Goal: Task Accomplishment & Management: Manage account settings

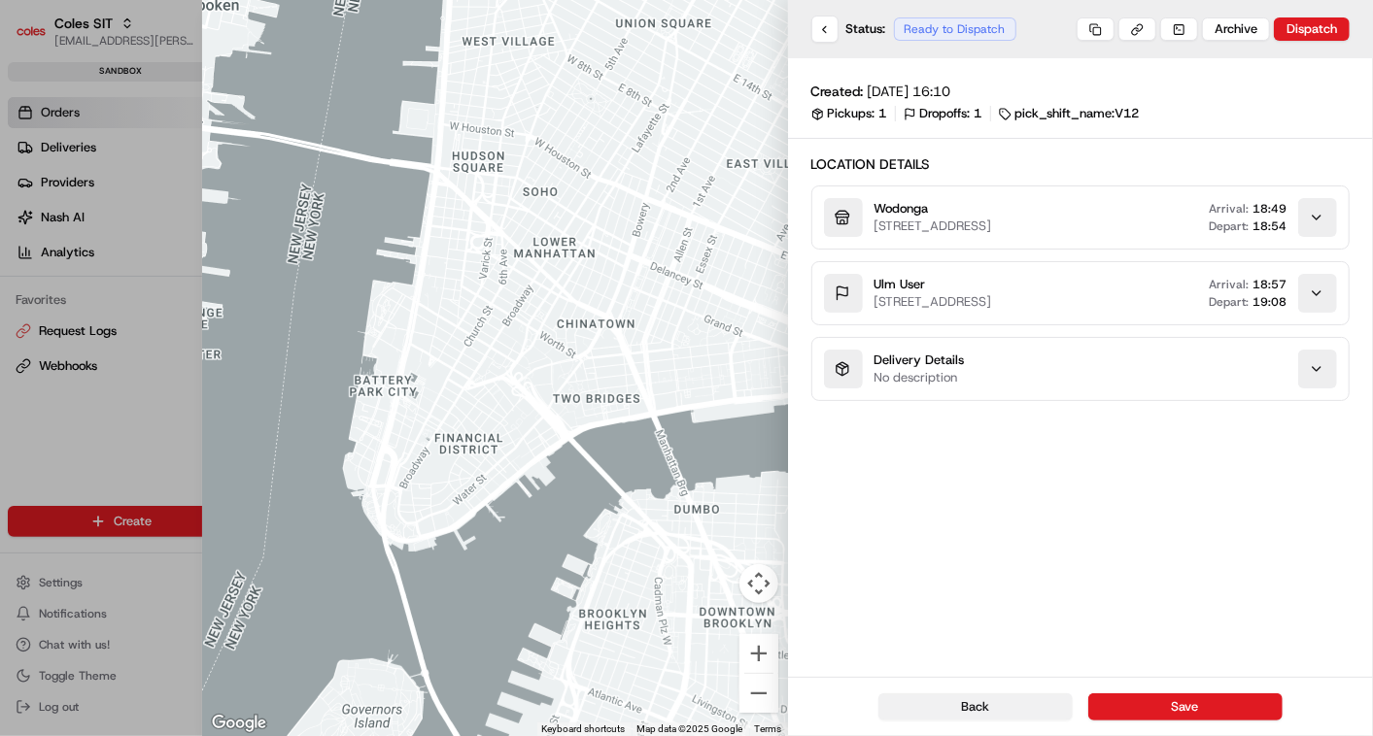
click at [1012, 705] on button "Back" at bounding box center [975, 707] width 194 height 27
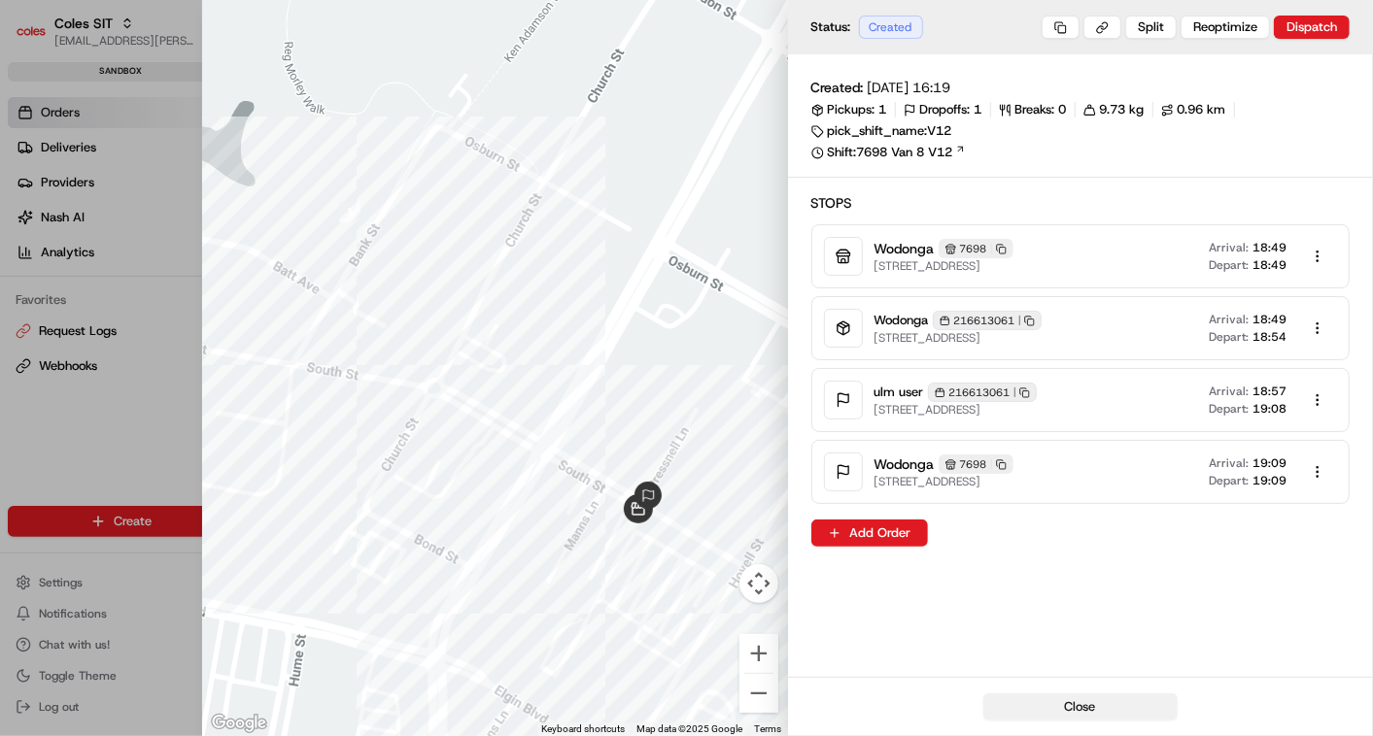
click at [1100, 717] on button "Close" at bounding box center [1080, 707] width 194 height 27
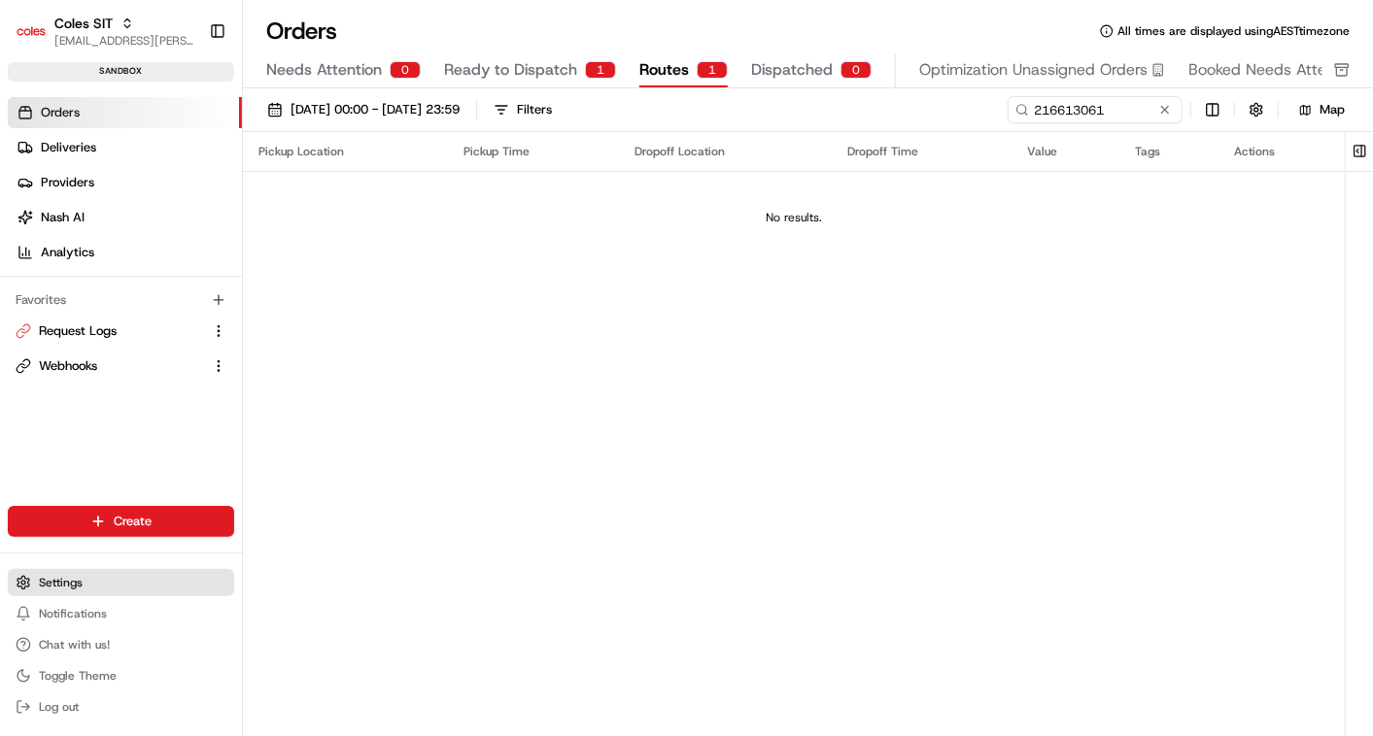
click at [82, 578] on span "Settings" at bounding box center [61, 583] width 44 height 16
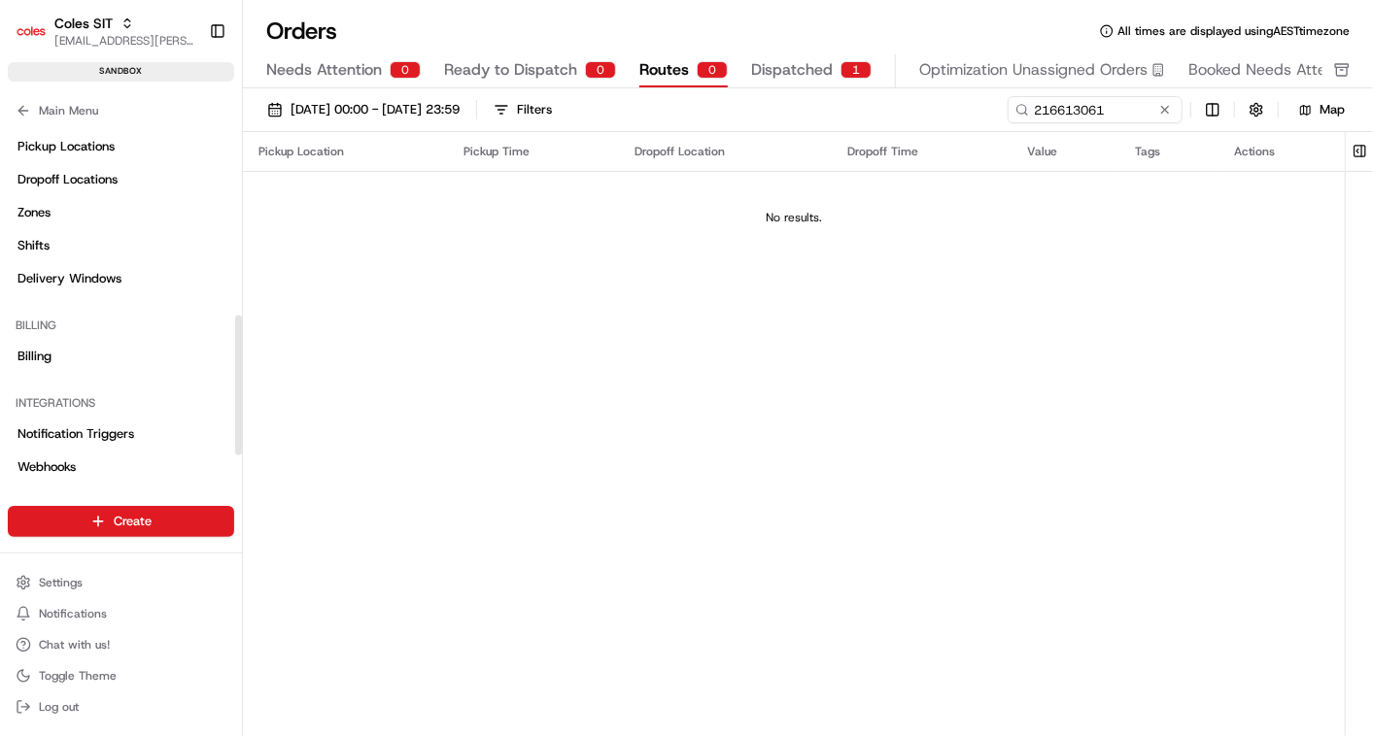
scroll to position [514, 0]
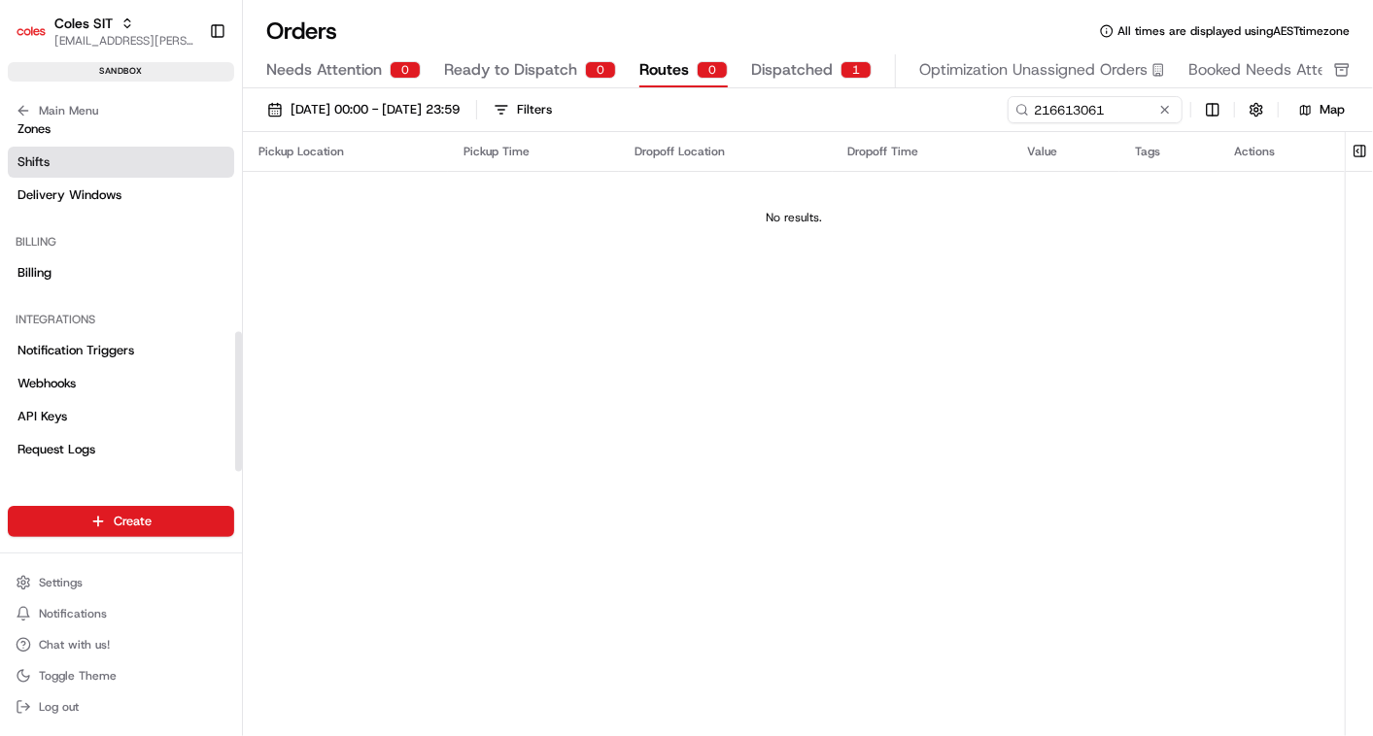
click at [50, 166] on span "Shifts" at bounding box center [33, 161] width 32 height 17
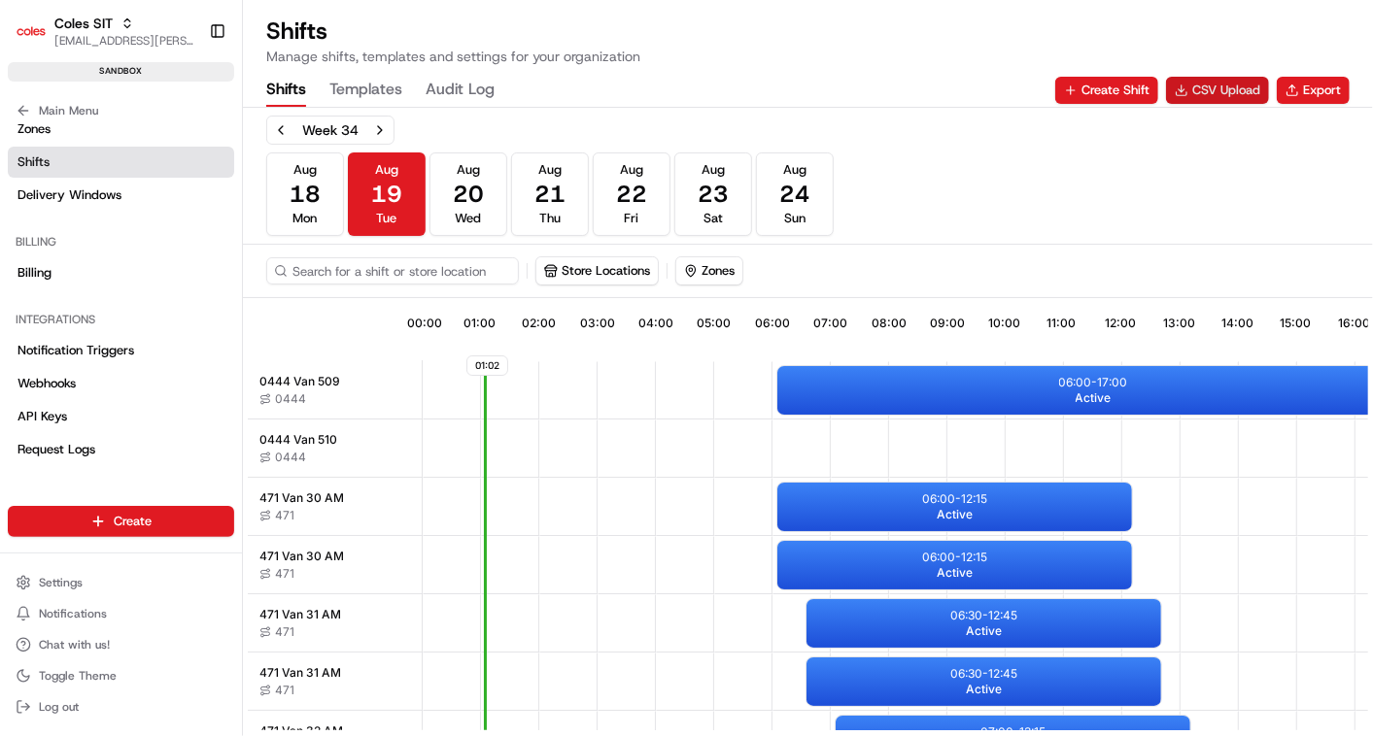
click at [1216, 83] on button "CSV Upload" at bounding box center [1217, 90] width 103 height 27
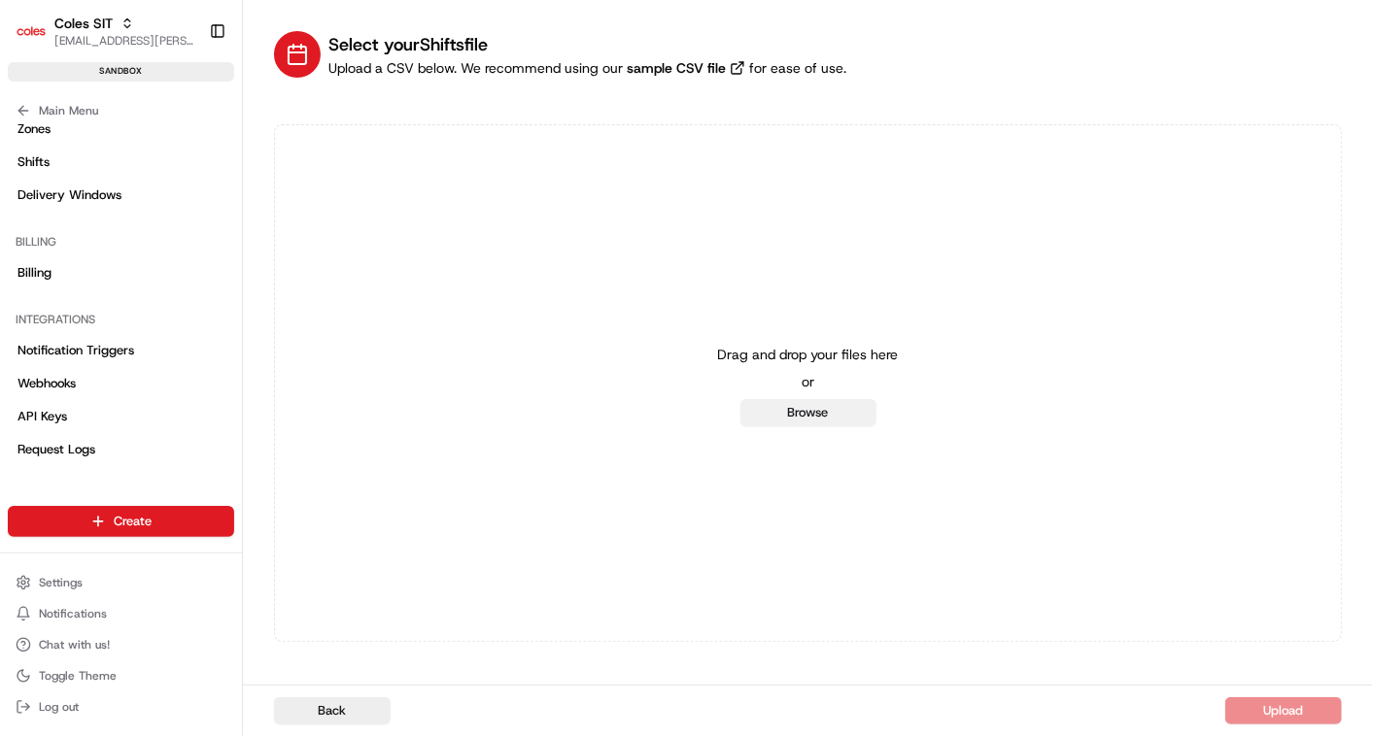
click at [823, 405] on button "Browse" at bounding box center [808, 412] width 136 height 27
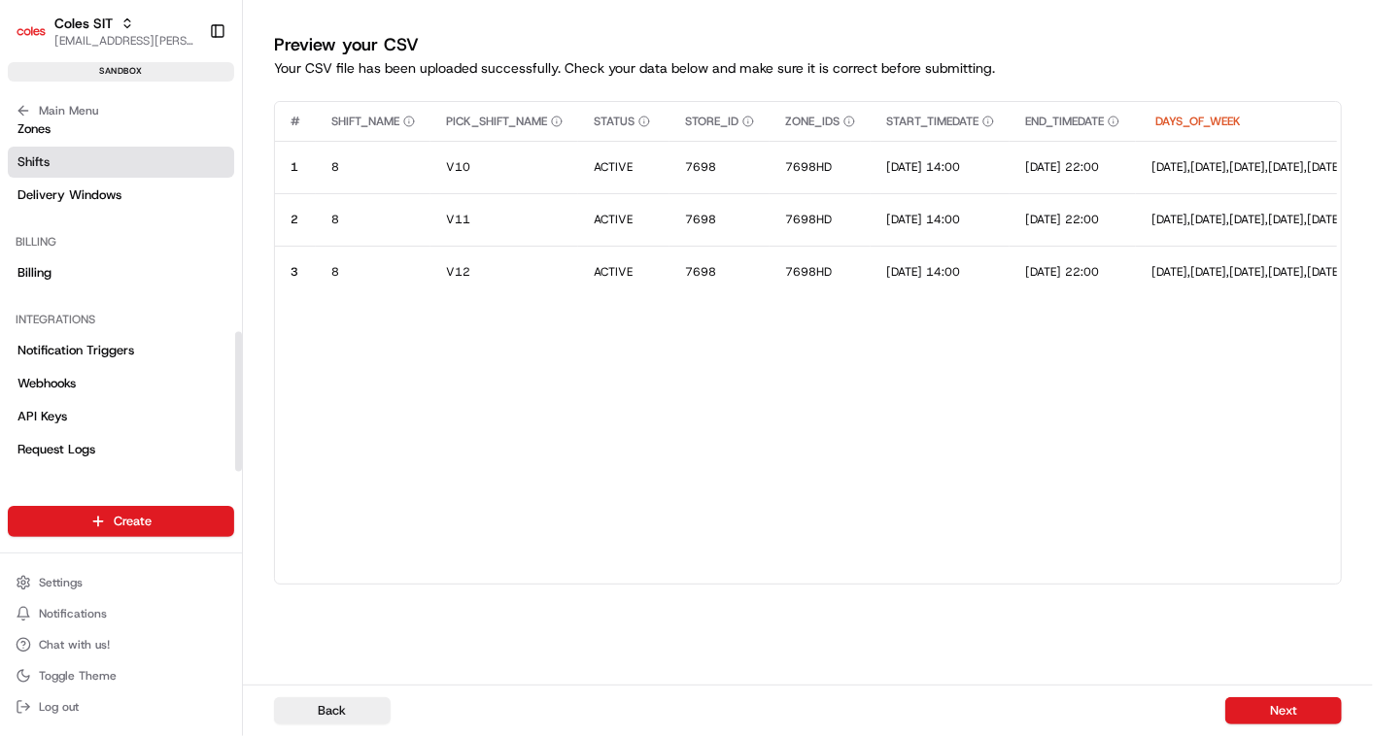
click at [29, 157] on span "Shifts" at bounding box center [33, 161] width 32 height 17
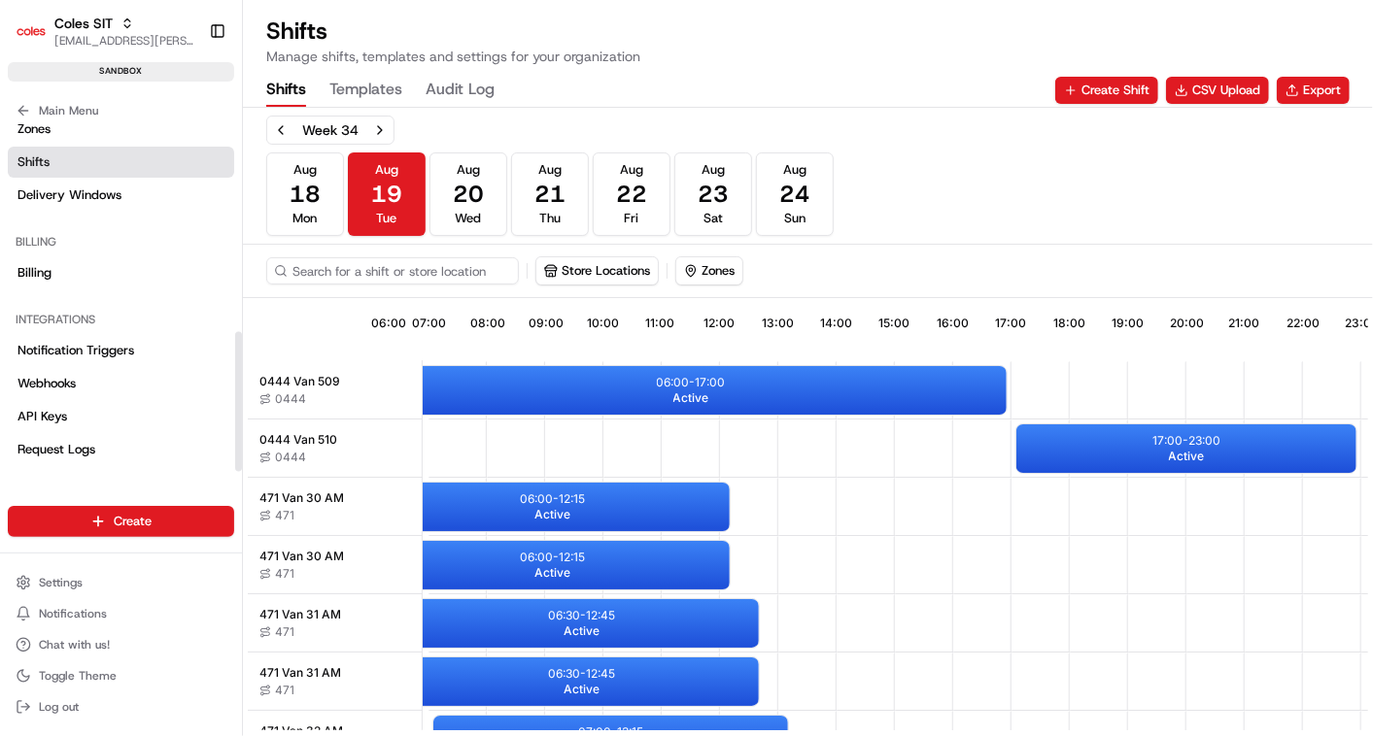
scroll to position [0, 462]
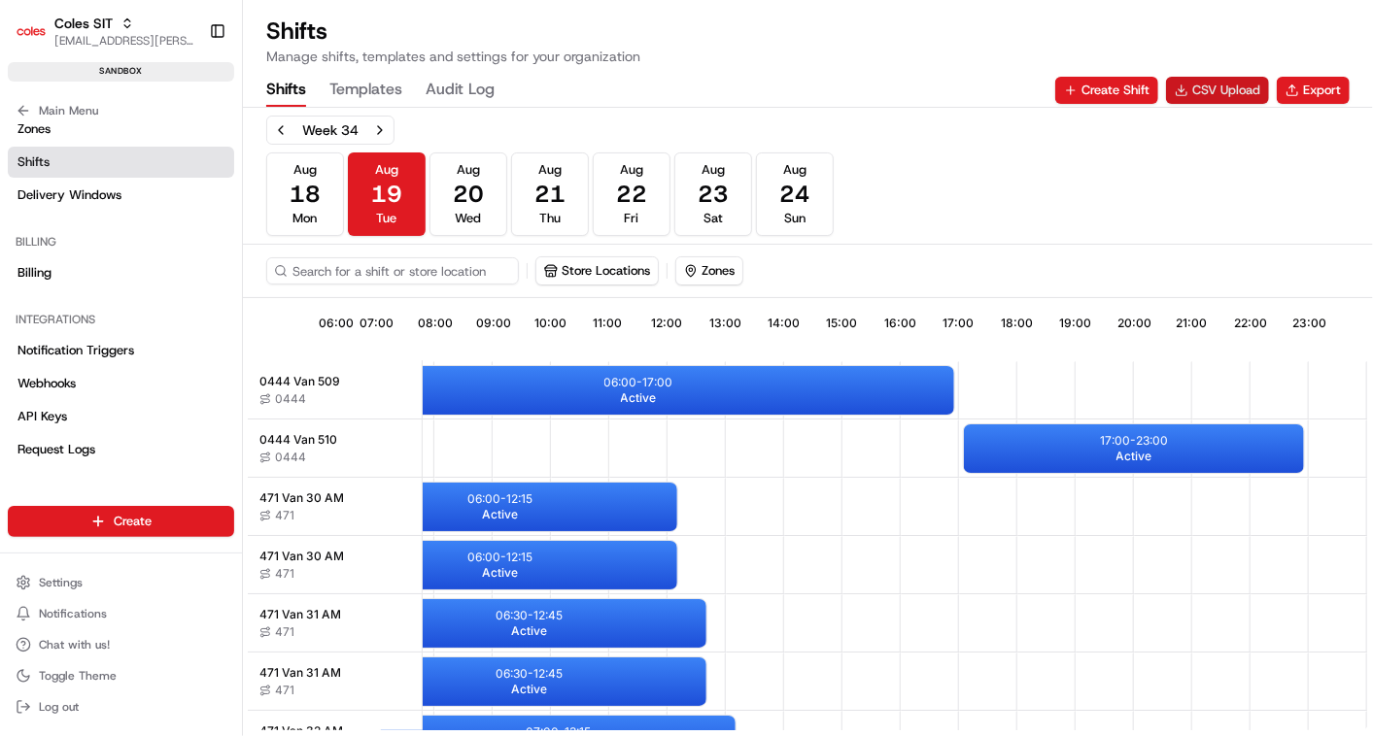
click at [1211, 84] on button "CSV Upload" at bounding box center [1217, 90] width 103 height 27
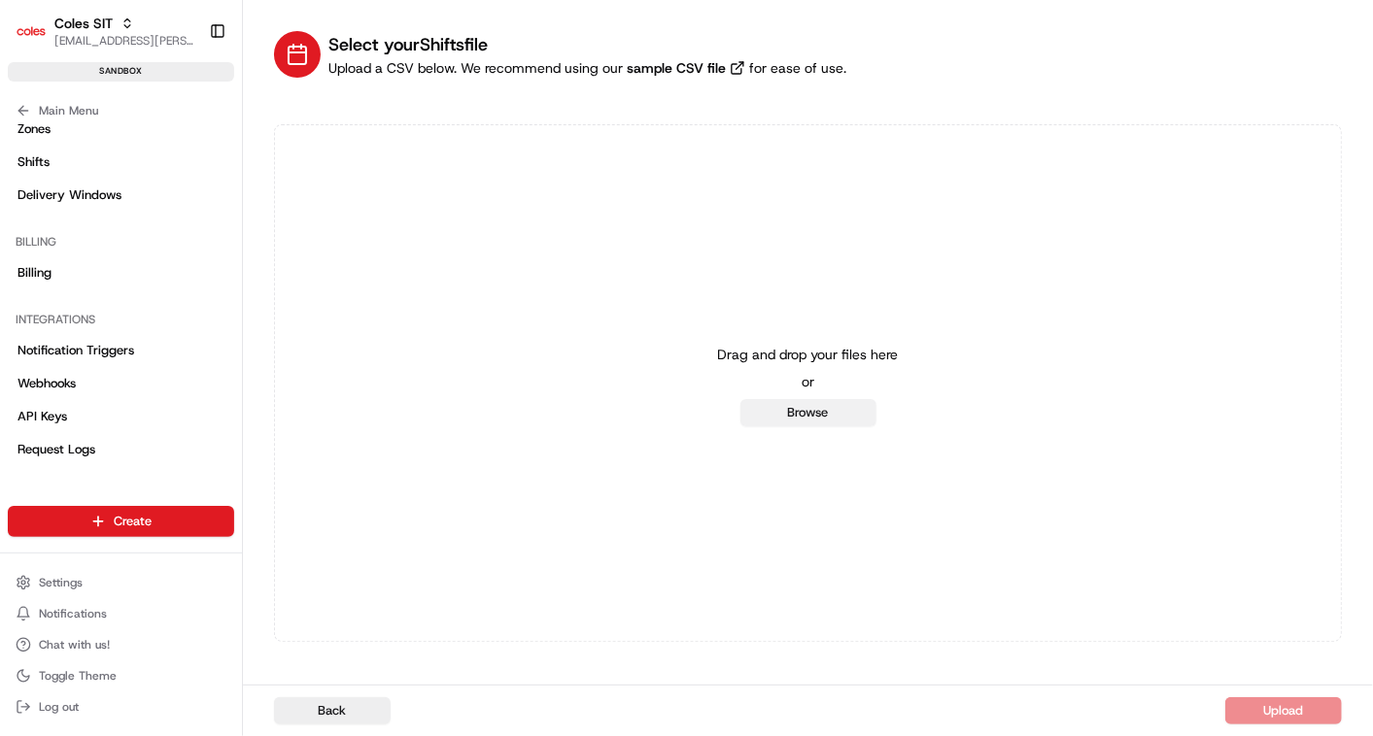
click at [813, 422] on button "Browse" at bounding box center [808, 412] width 136 height 27
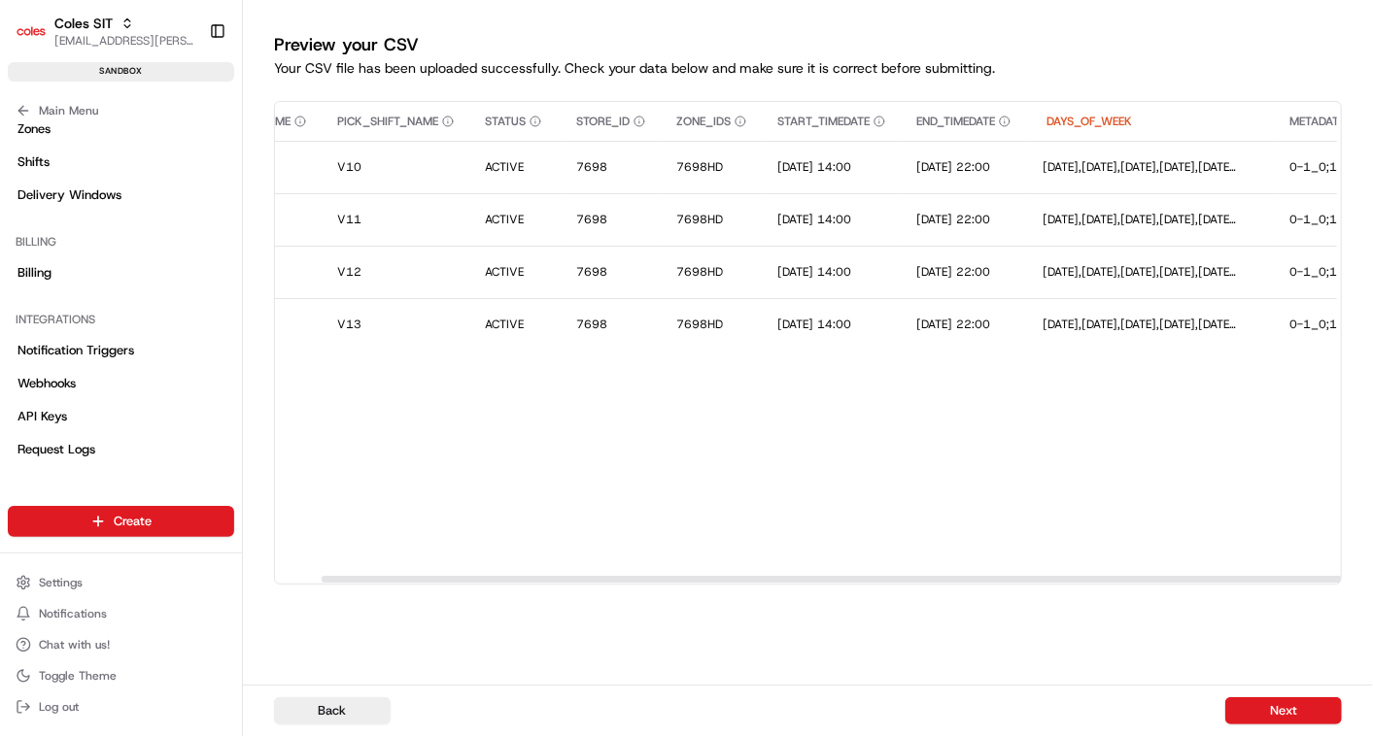
scroll to position [0, 117]
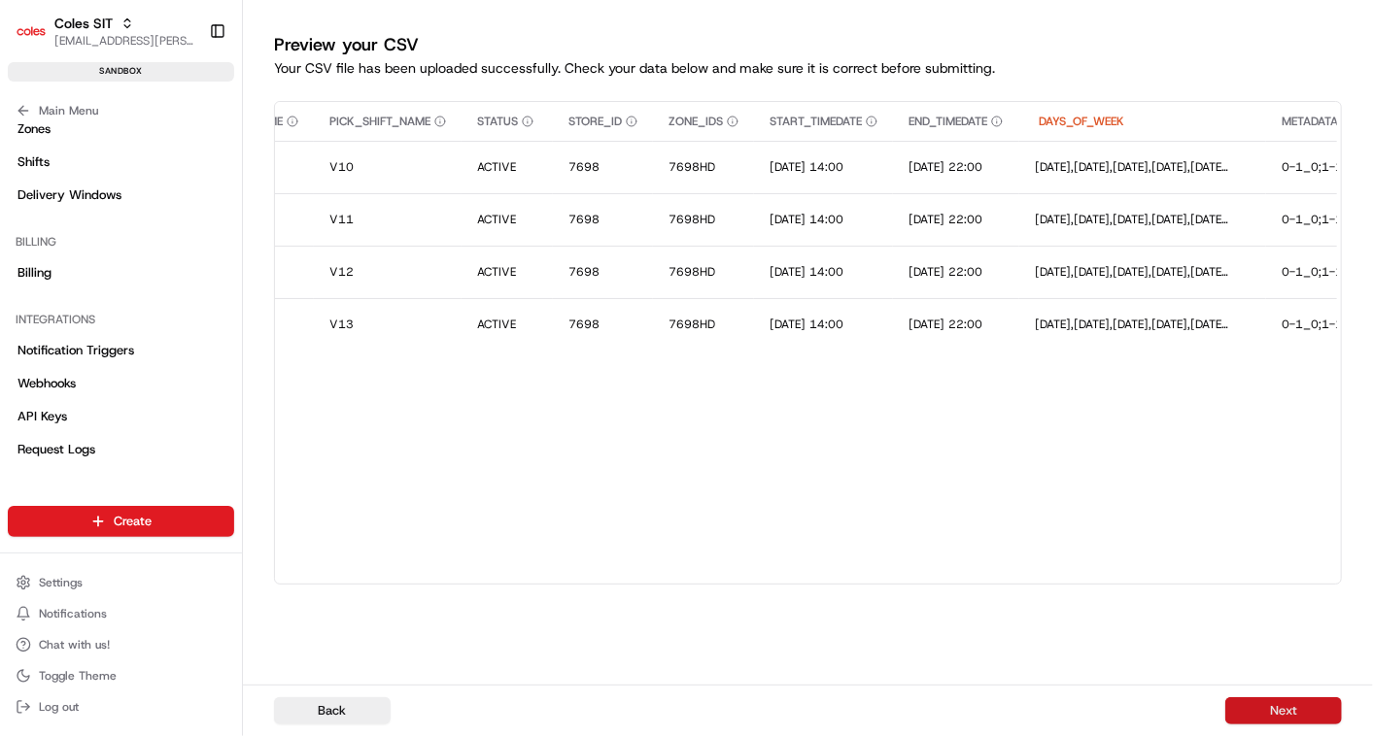
click at [1263, 704] on button "Next" at bounding box center [1283, 711] width 117 height 27
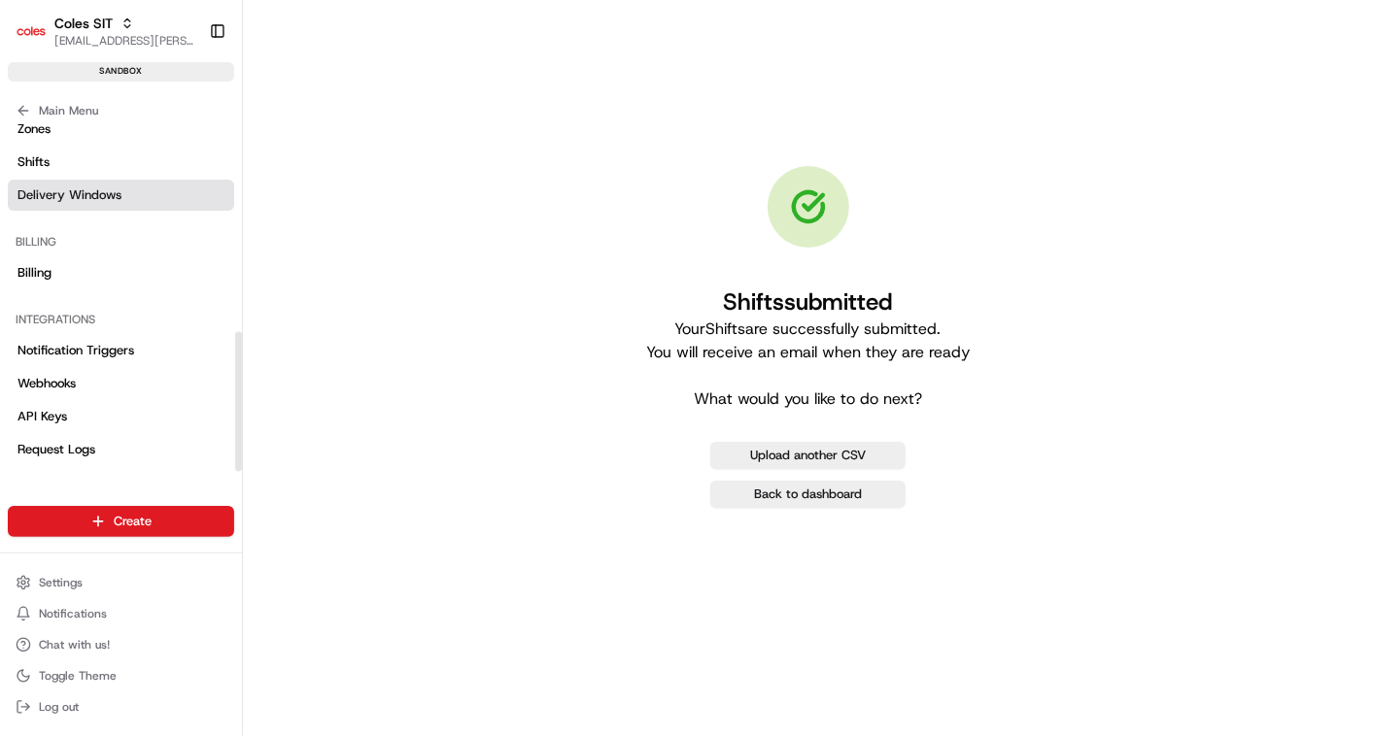
click at [61, 194] on span "Delivery Windows" at bounding box center [69, 195] width 104 height 17
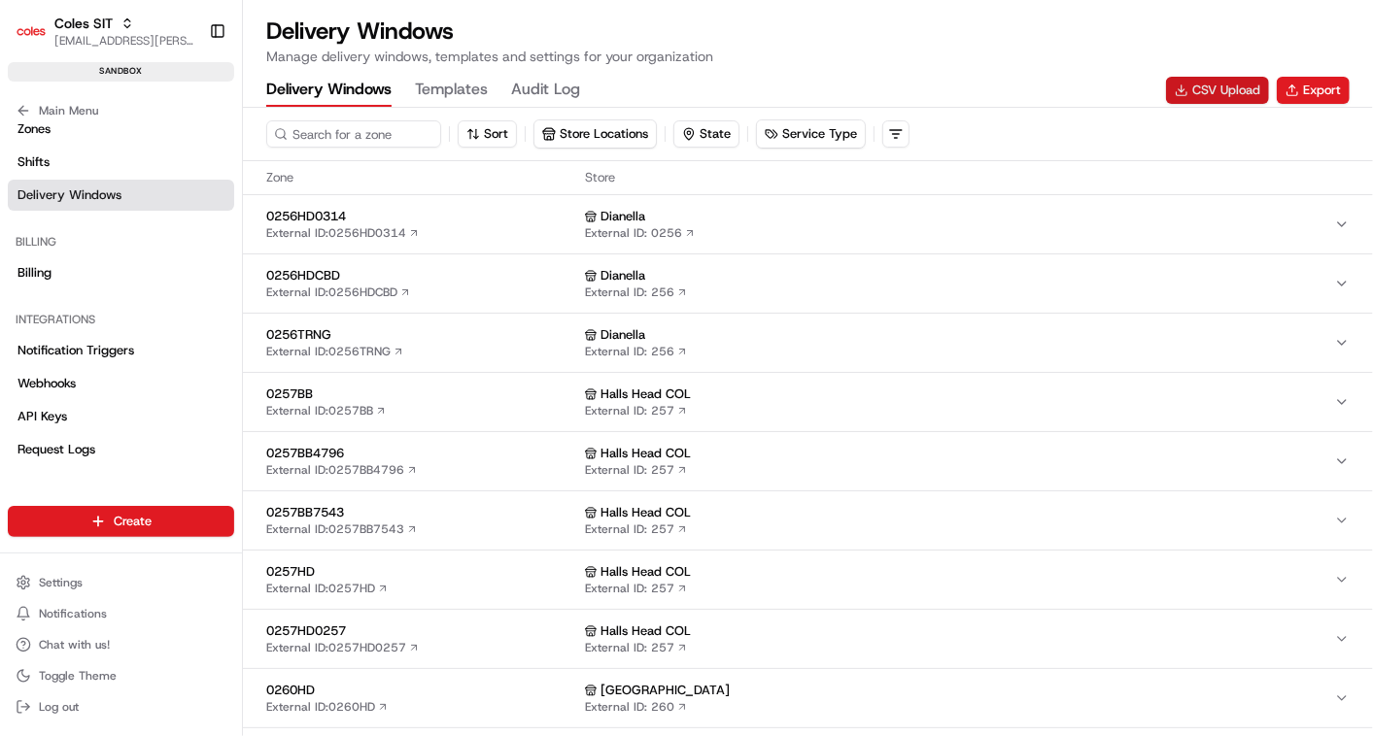
click at [1194, 88] on button "CSV Upload" at bounding box center [1217, 90] width 103 height 27
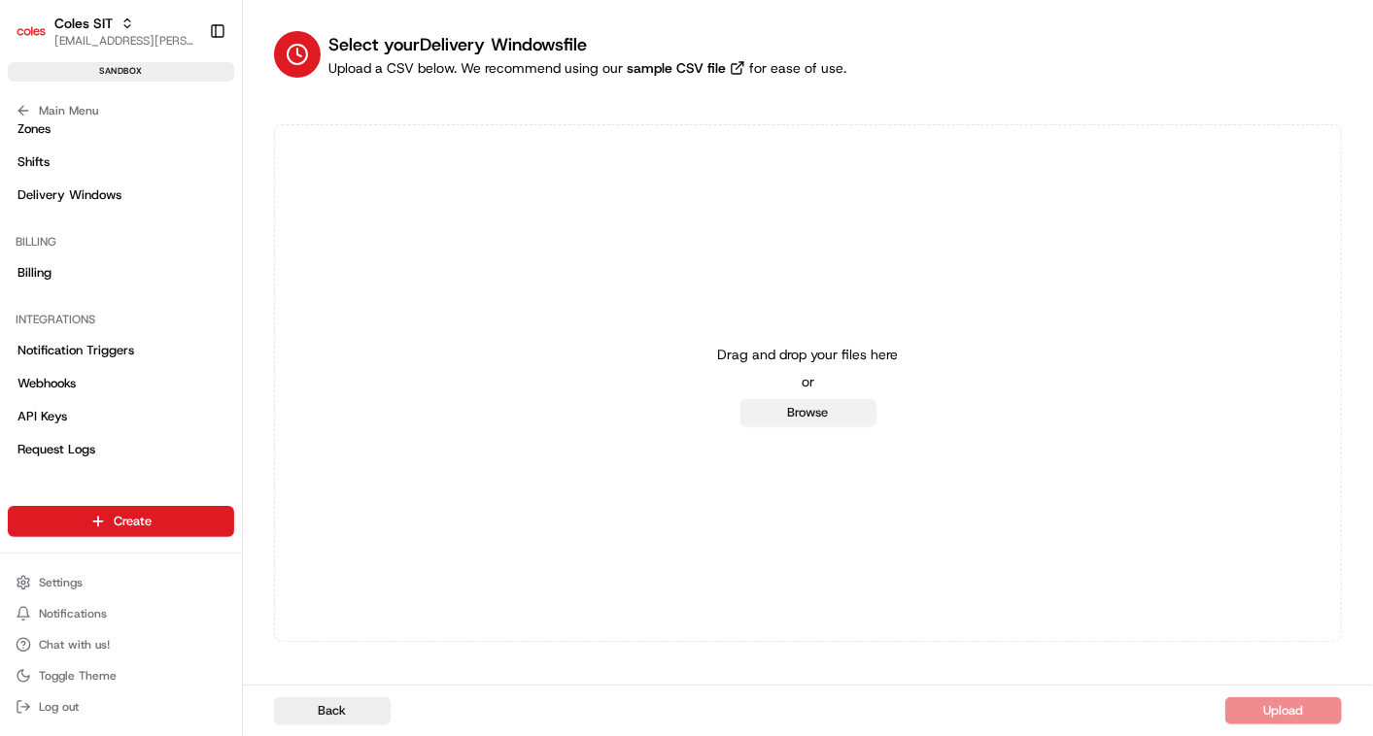
click at [811, 405] on button "Browse" at bounding box center [808, 412] width 136 height 27
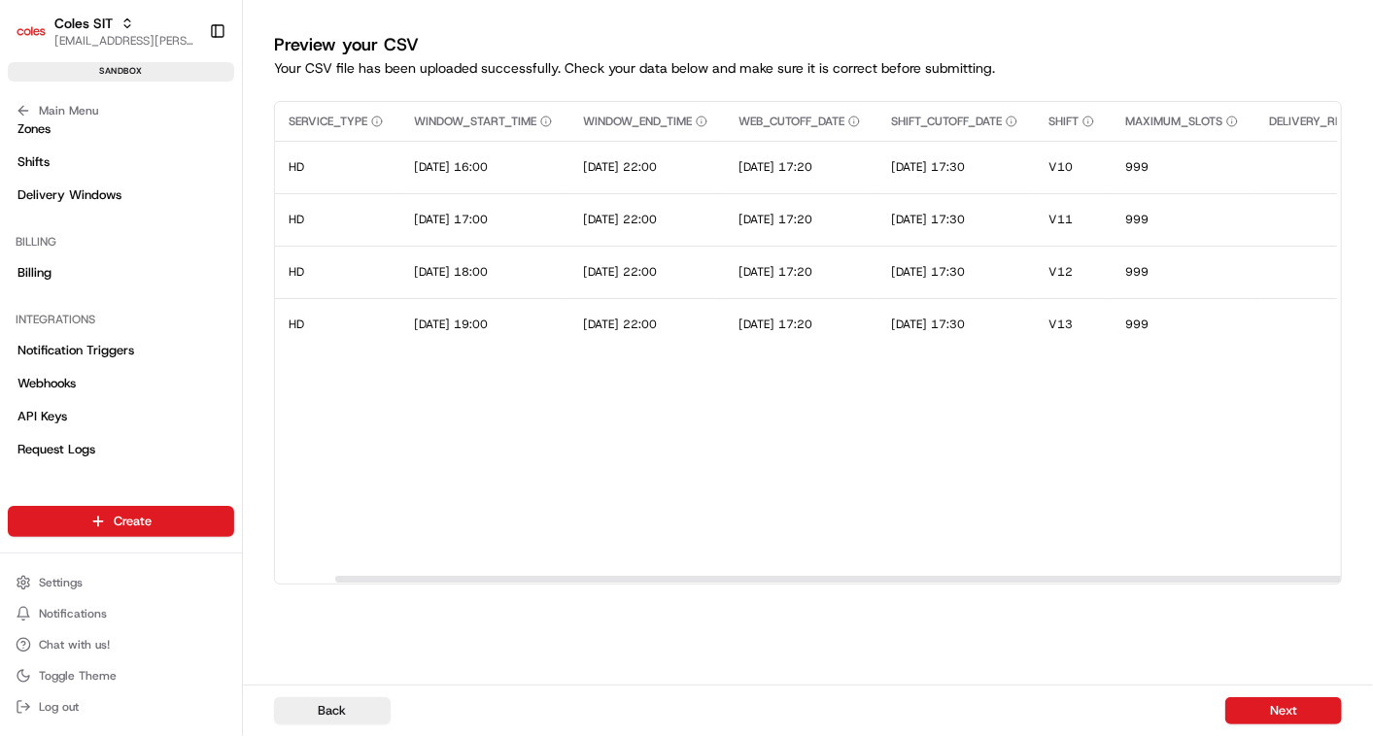
scroll to position [0, 246]
click at [1277, 704] on button "Next" at bounding box center [1283, 711] width 117 height 27
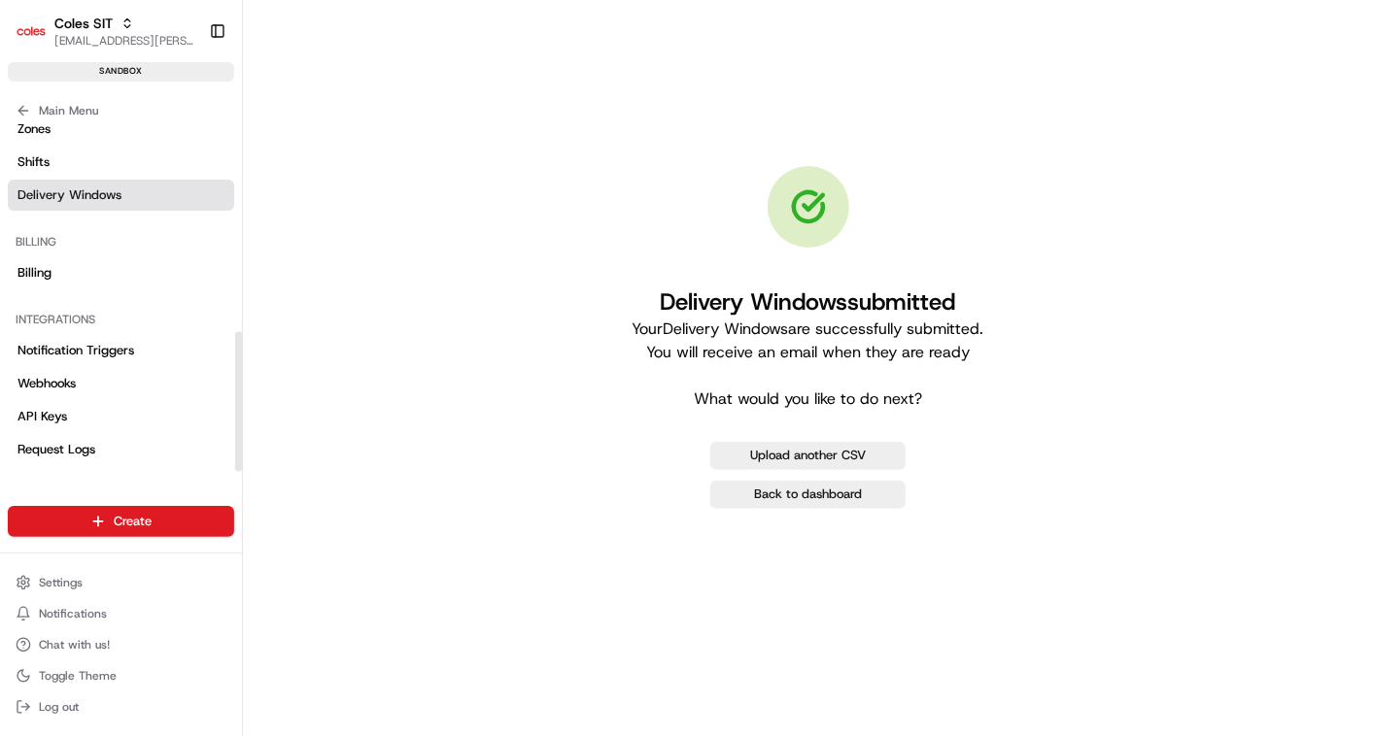
click at [88, 195] on span "Delivery Windows" at bounding box center [69, 195] width 104 height 17
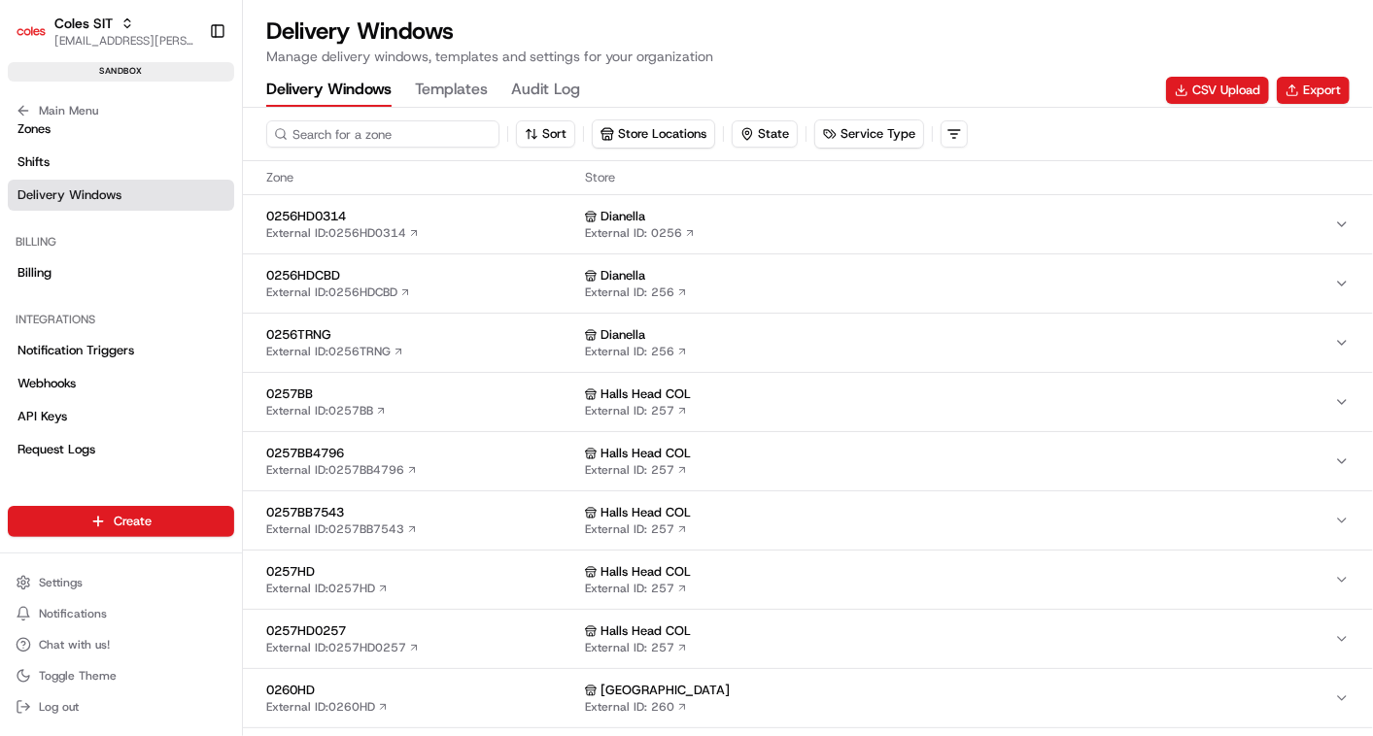
click at [308, 136] on input at bounding box center [382, 133] width 233 height 27
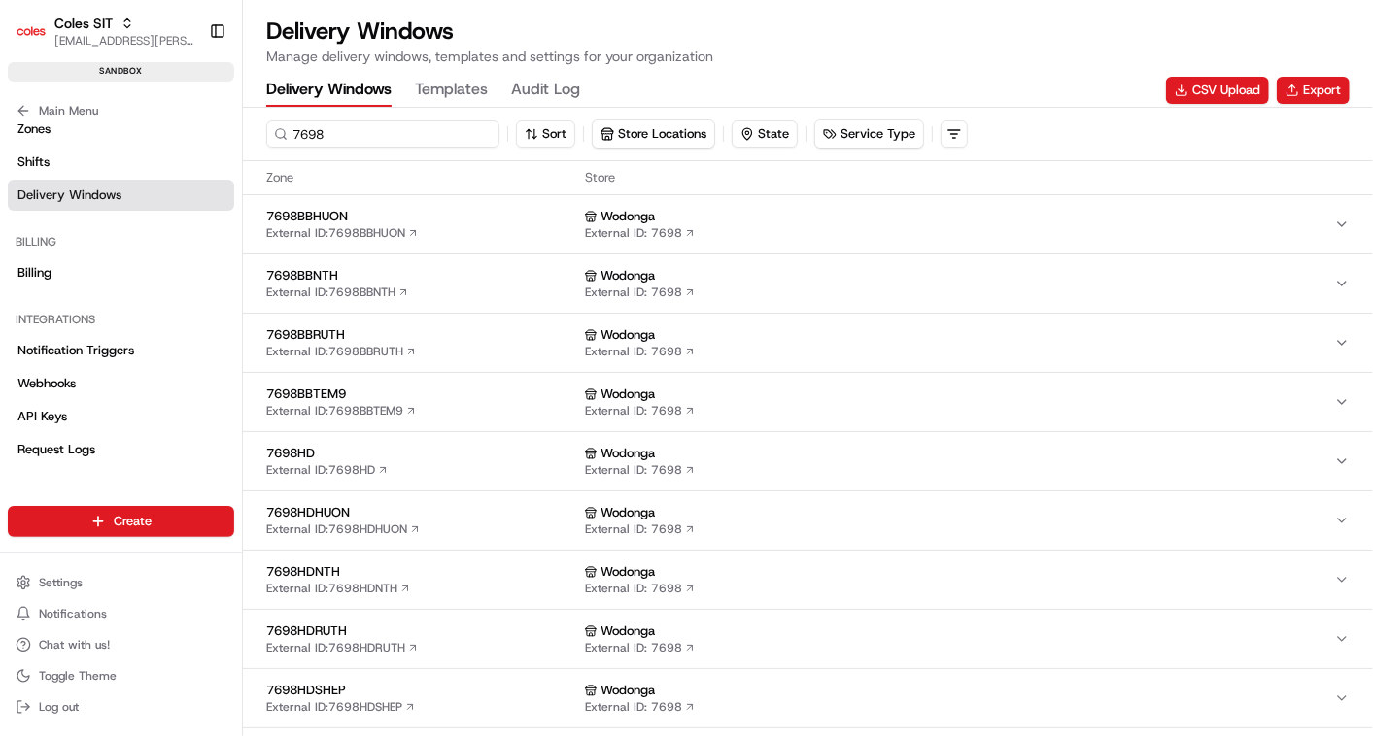
type input "7698"
click at [411, 459] on span "7698HD" at bounding box center [421, 453] width 311 height 17
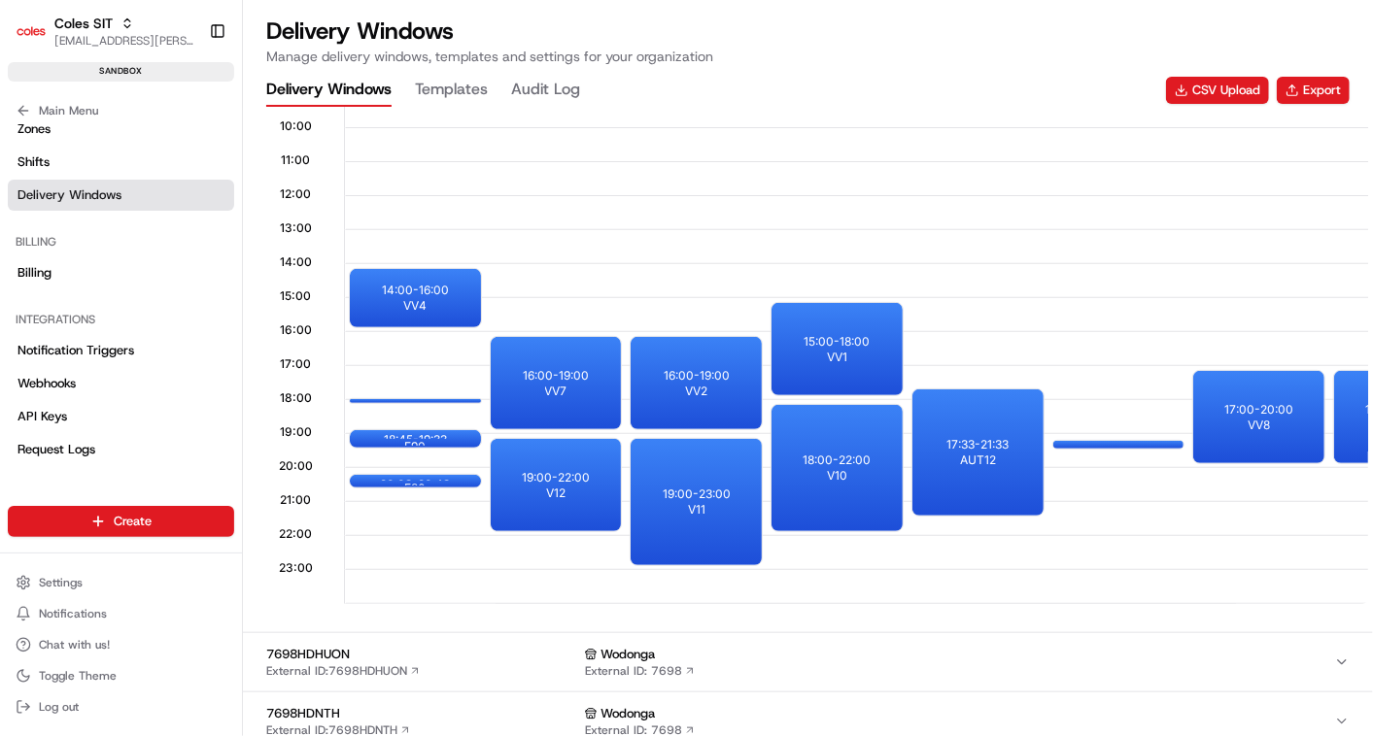
scroll to position [0, 736]
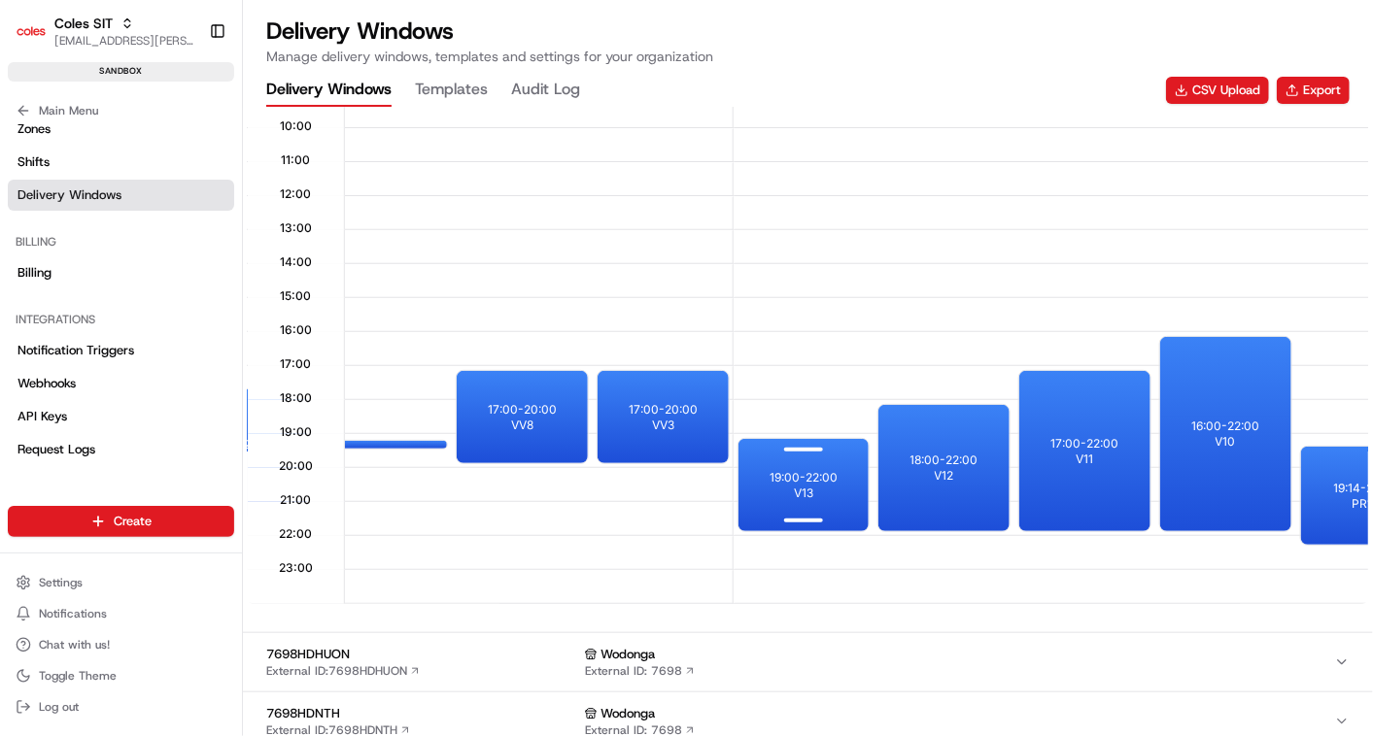
click at [785, 470] on p "19:00 - 22:00" at bounding box center [803, 478] width 68 height 16
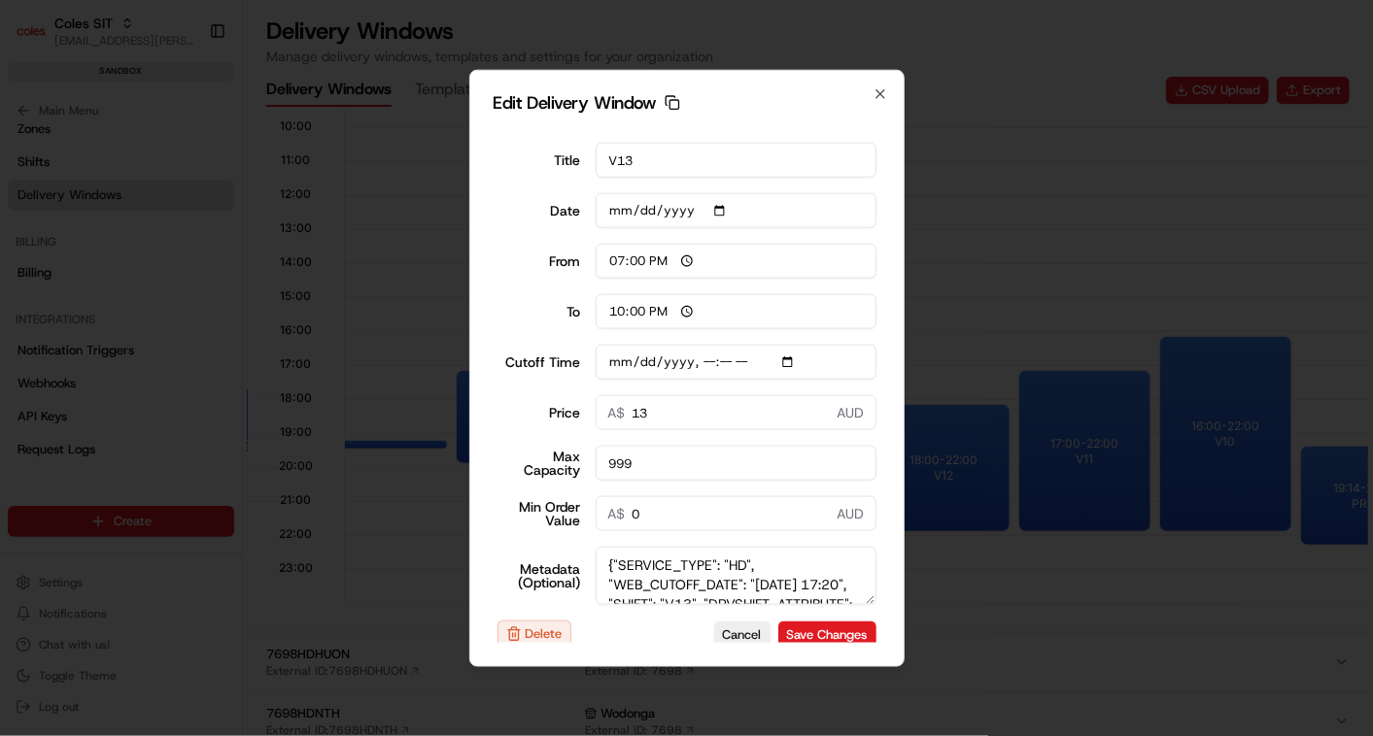
click at [791, 361] on input "Cutoff Time" at bounding box center [736, 362] width 281 height 35
type input "[DATE]T05:30"
click at [712, 568] on textarea "{"SERVICE_TYPE": "HD", "WEB_CUTOFF_DATE": "[DATE] 17:20", "SHIFT": "V13", "DRVS…" at bounding box center [736, 576] width 281 height 58
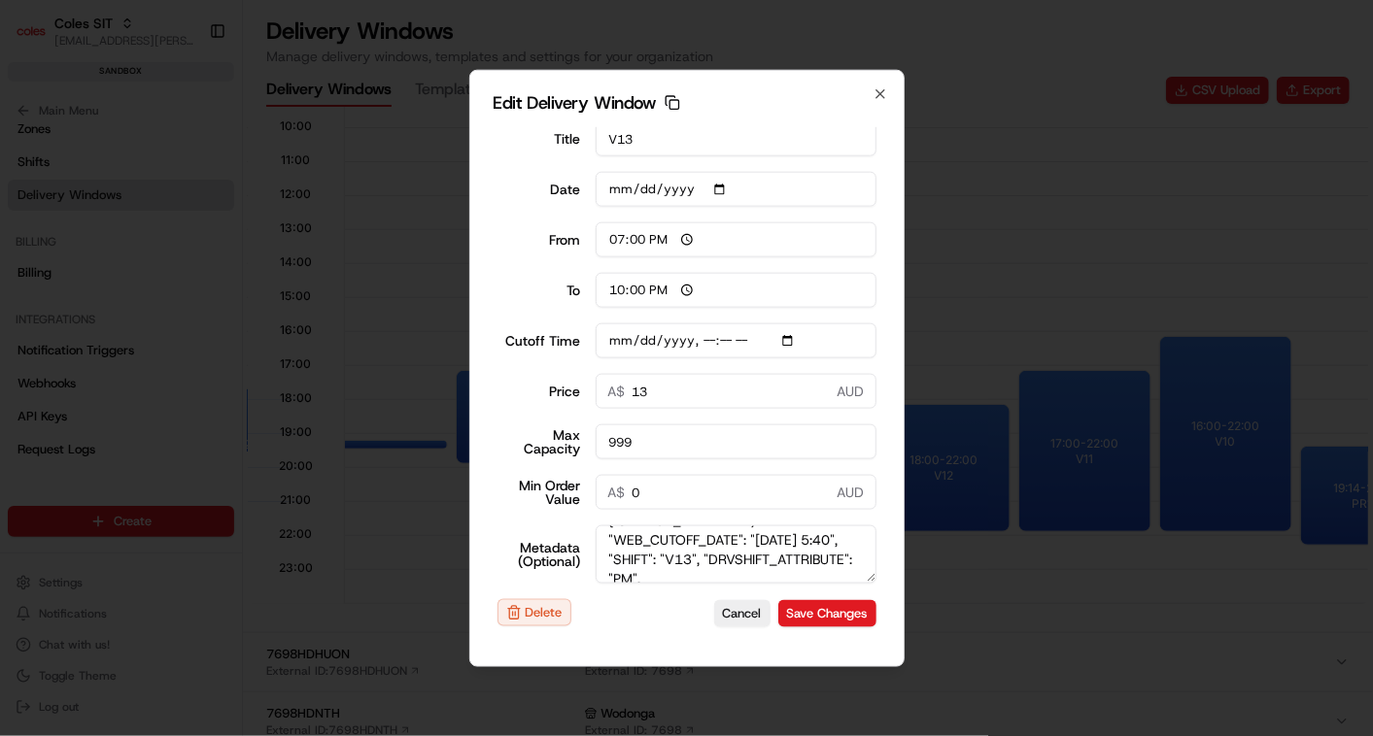
scroll to position [24, 0]
type textarea "{"SERVICE_TYPE": "HD", "WEB_CUTOFF_DATE": "[DATE] 5:30", "SHIFT": "V13", "DRVSH…"
click at [725, 338] on input "Cutoff Time" at bounding box center [736, 341] width 281 height 35
click at [797, 338] on input "Cutoff Time" at bounding box center [736, 341] width 281 height 35
click at [788, 343] on input "Cutoff Time" at bounding box center [736, 341] width 281 height 35
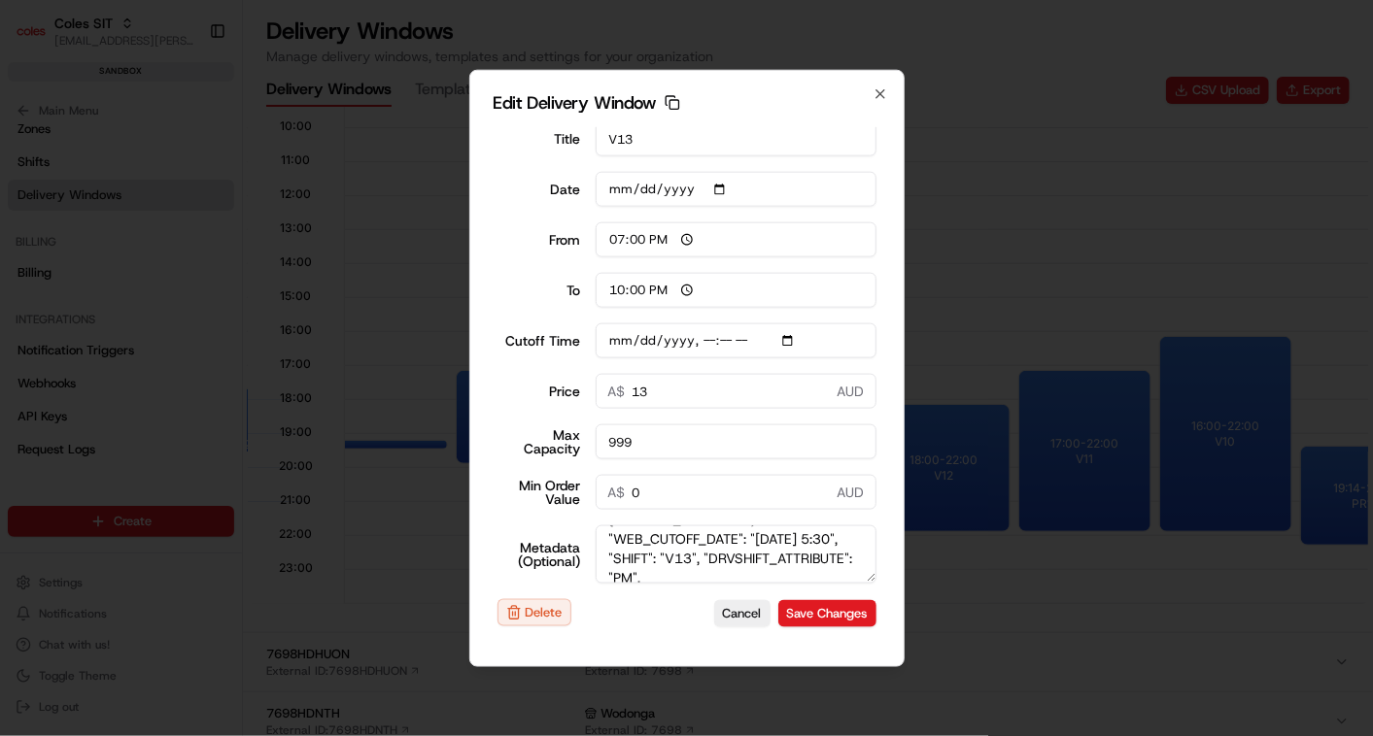
type input "[DATE]T05:40"
click at [698, 558] on textarea "{"SERVICE_TYPE": "HD", "WEB_CUTOFF_DATE": "[DATE] 5:30", "SHIFT": "V13", "DRVSH…" at bounding box center [736, 555] width 281 height 58
type textarea "{"SERVICE_TYPE": "HD", "WEB_CUTOFF_DATE": "[DATE] 05:30", "SHIFT": "V13", "DRVS…"
click at [801, 613] on button "Save Changes" at bounding box center [827, 612] width 98 height 27
type input "01:17"
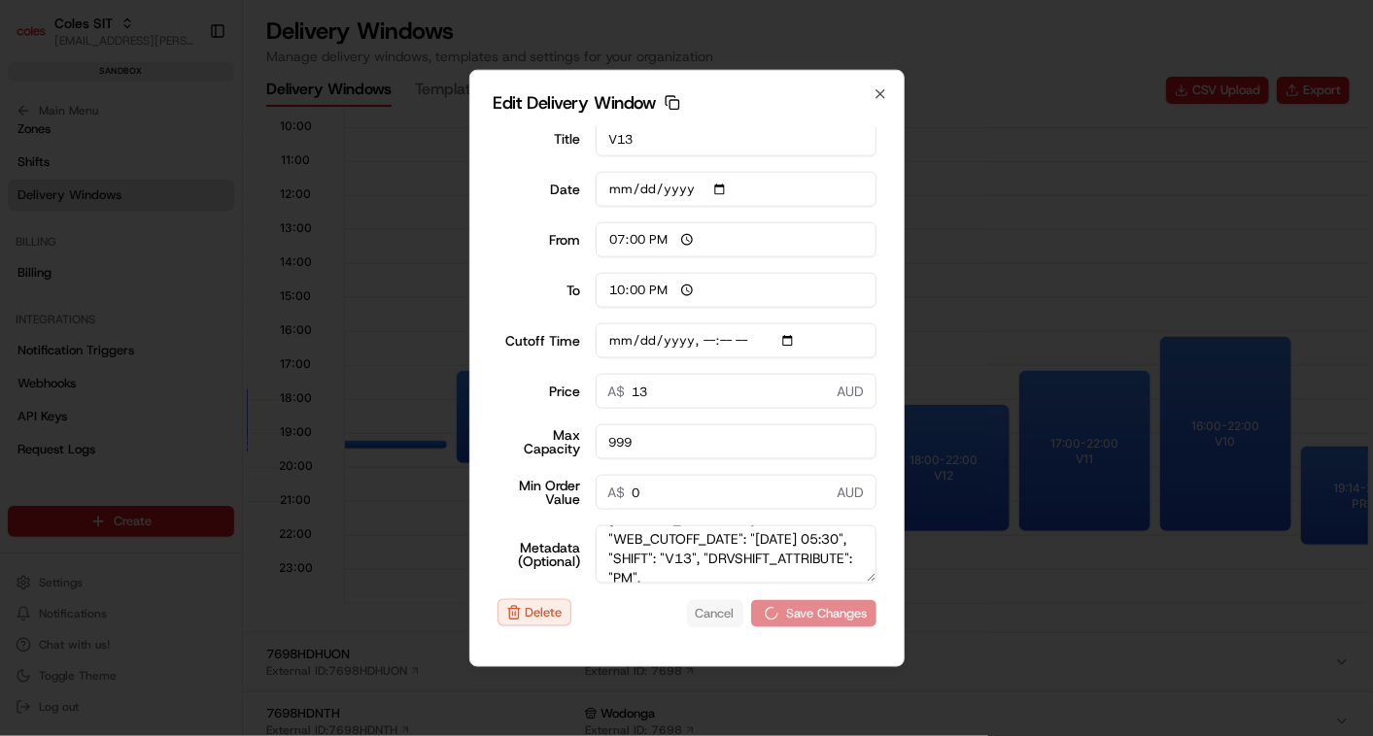
type input "02:17"
type input "[DATE]T17:30"
type input "0"
type input "[DATE]T17:30"
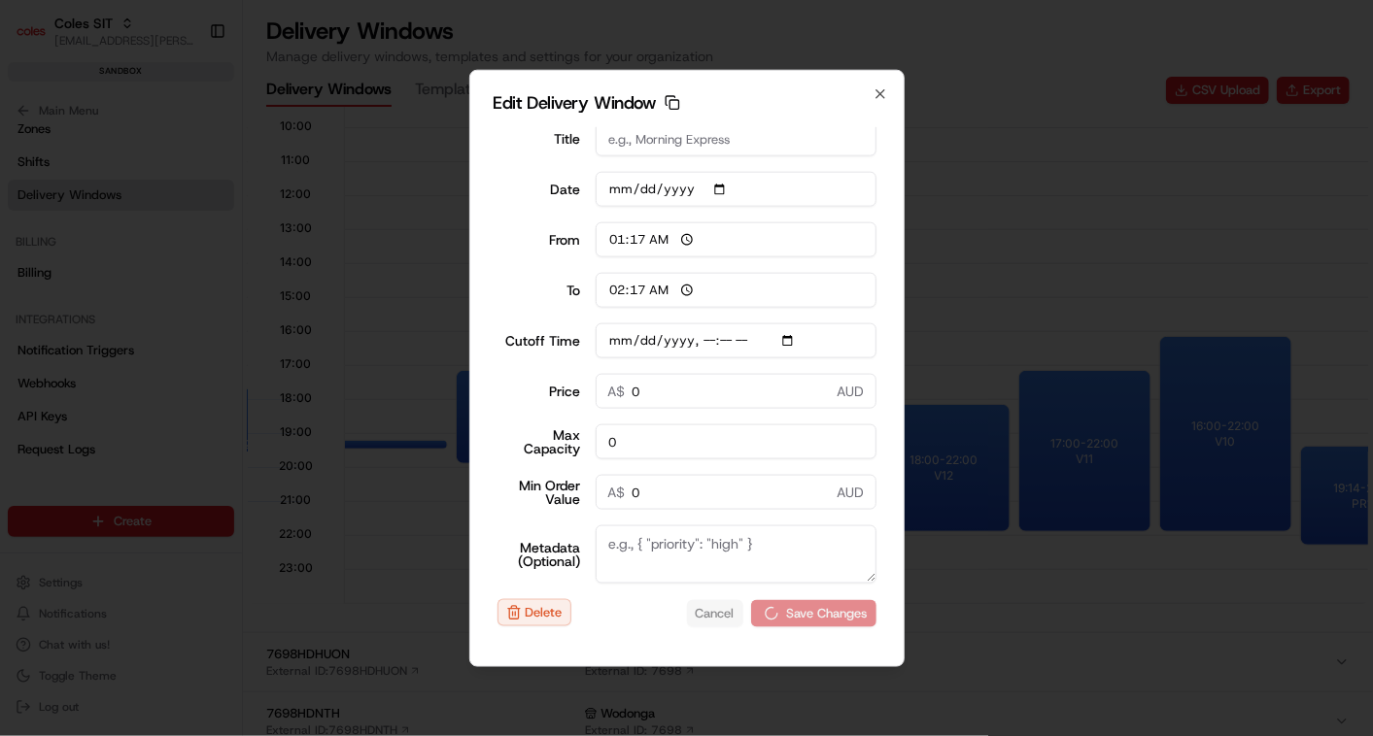
scroll to position [0, 0]
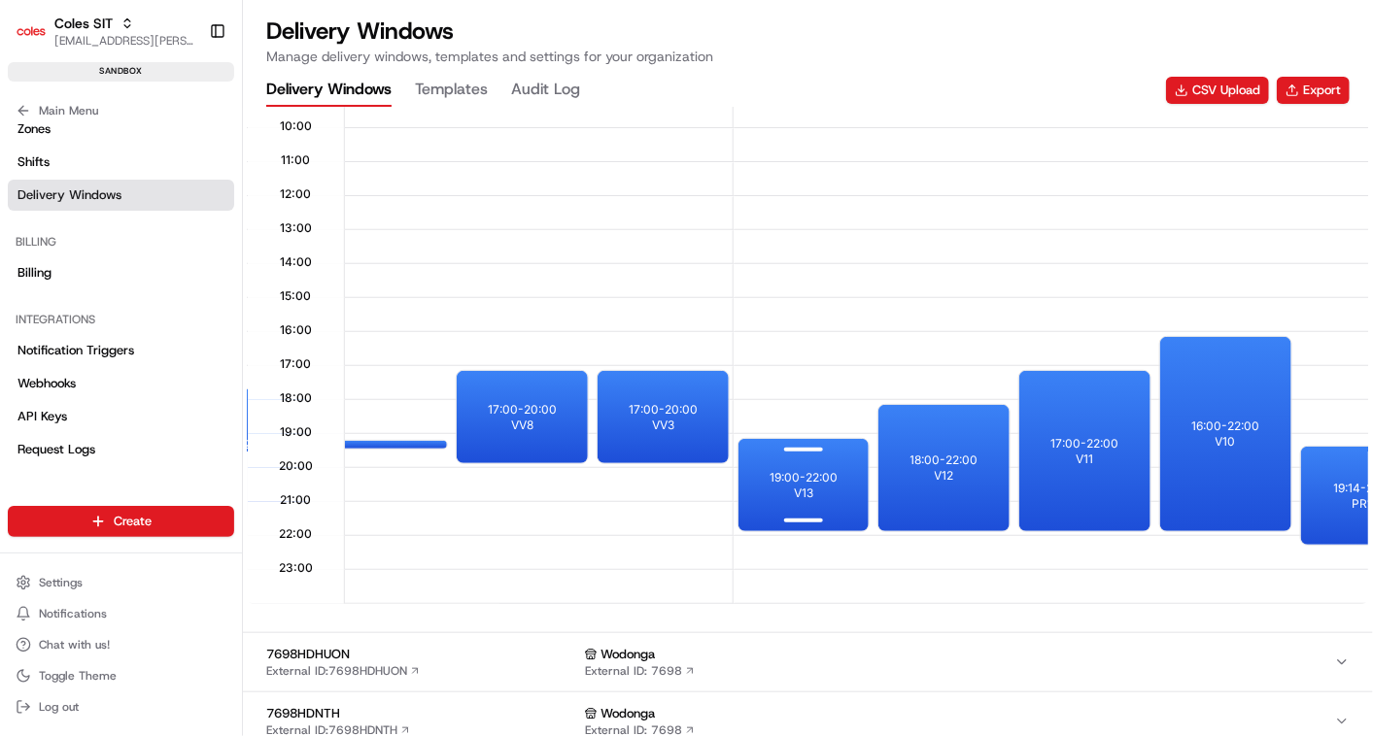
click at [783, 498] on div "19:00 - 22:00 V13" at bounding box center [803, 485] width 131 height 92
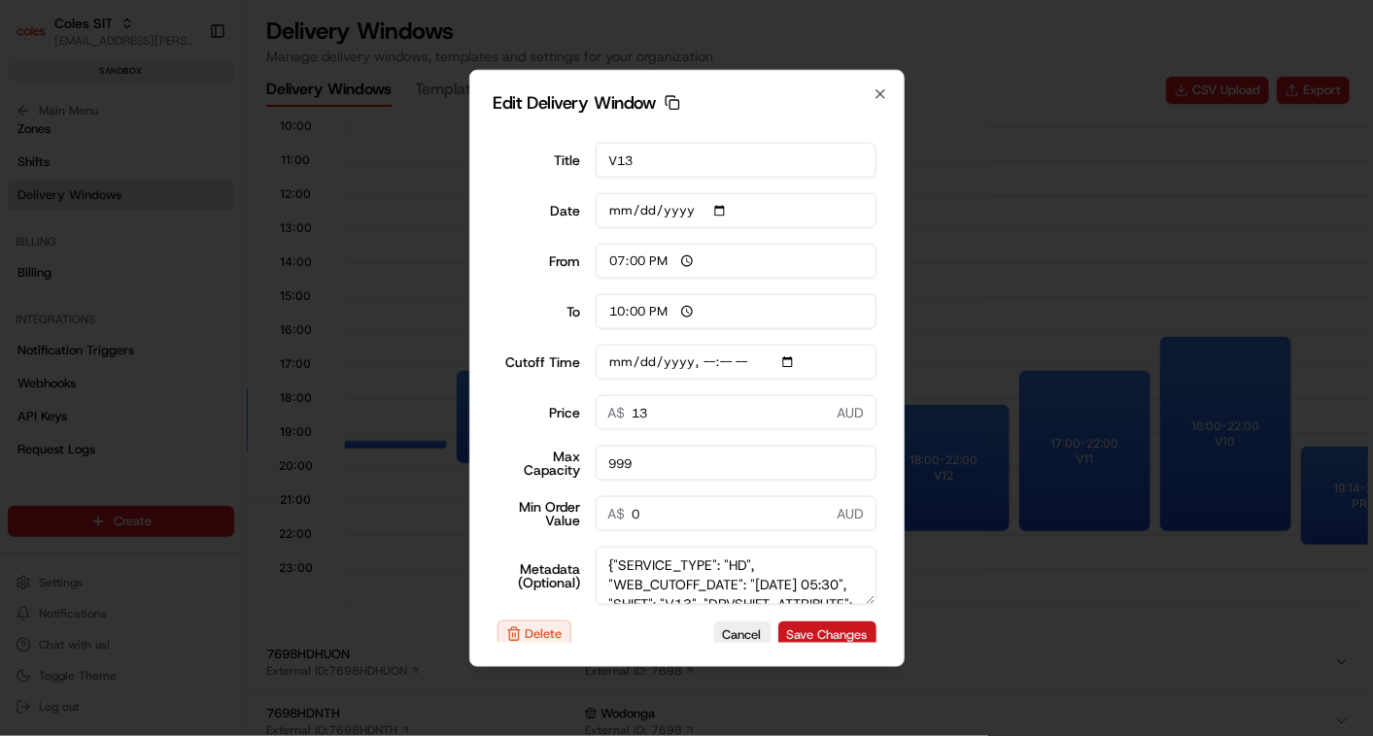
click at [795, 628] on button "Save Changes" at bounding box center [827, 634] width 98 height 27
type input "[DATE]T05:40"
type input "01:17"
type input "02:17"
type input "[DATE]T05:40"
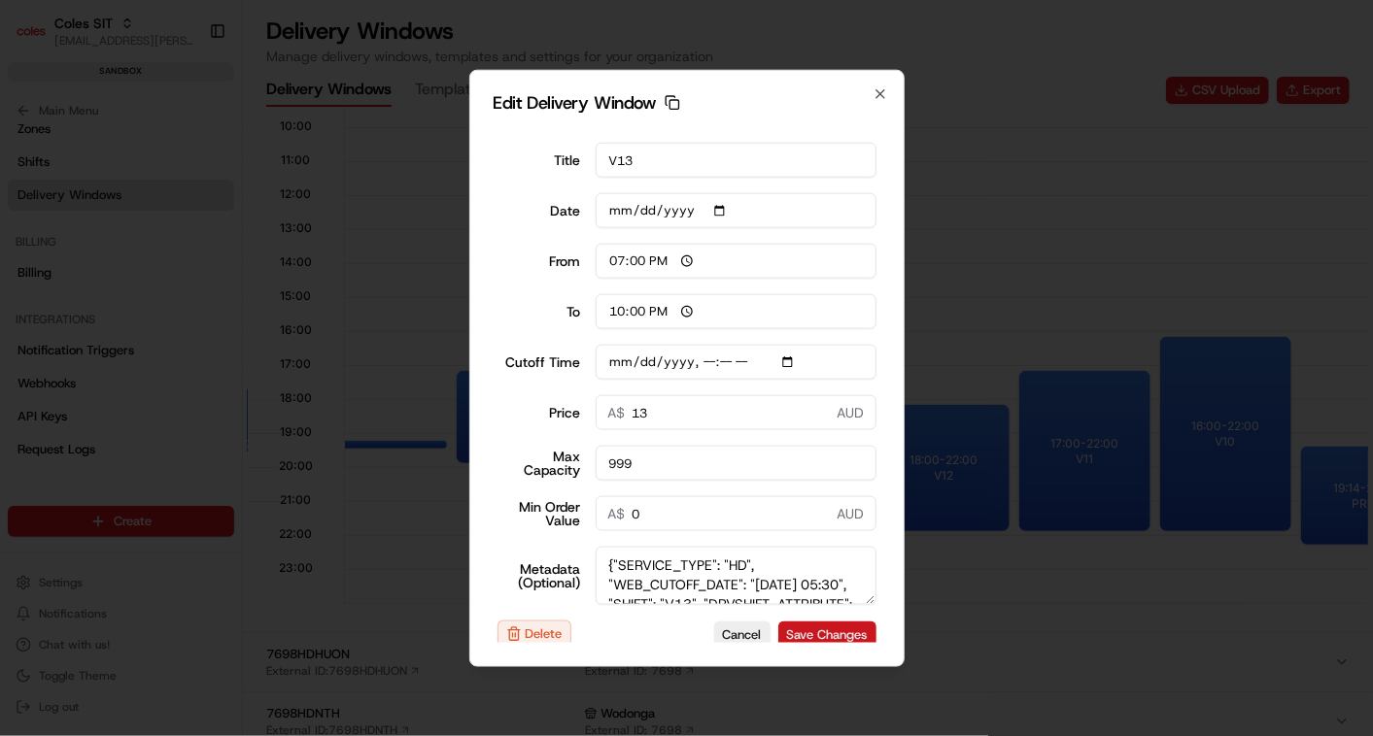
type input "0"
